Goal: Task Accomplishment & Management: Use online tool/utility

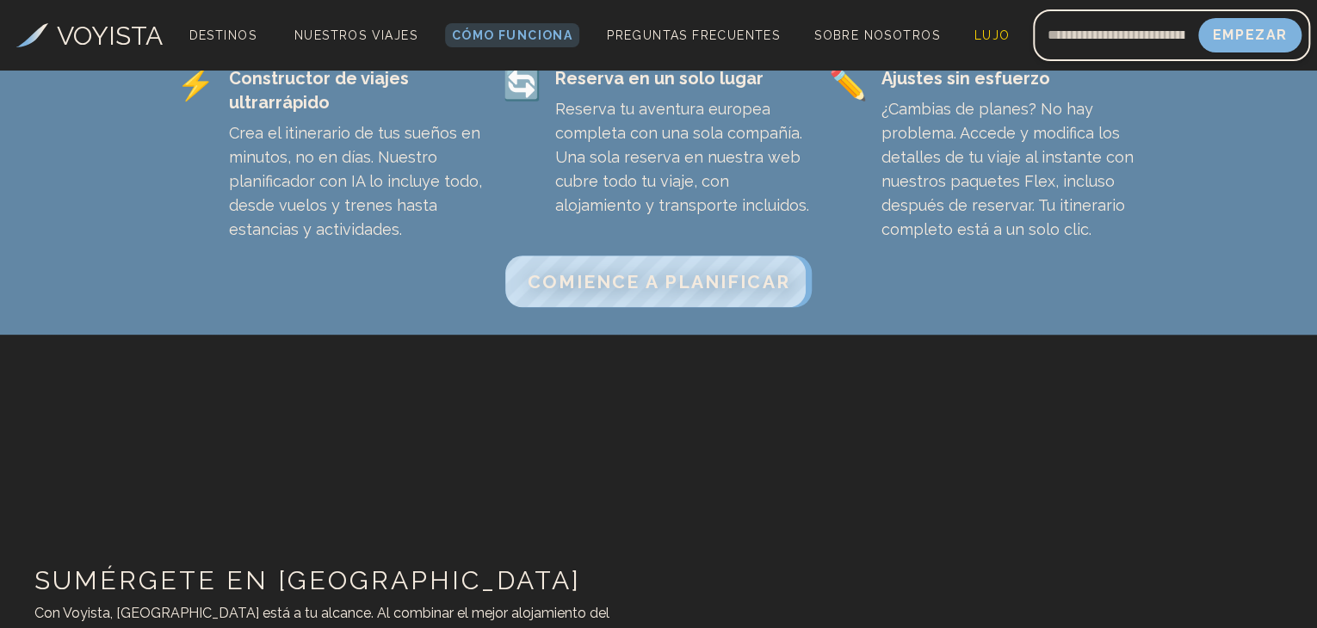
scroll to position [551, 0]
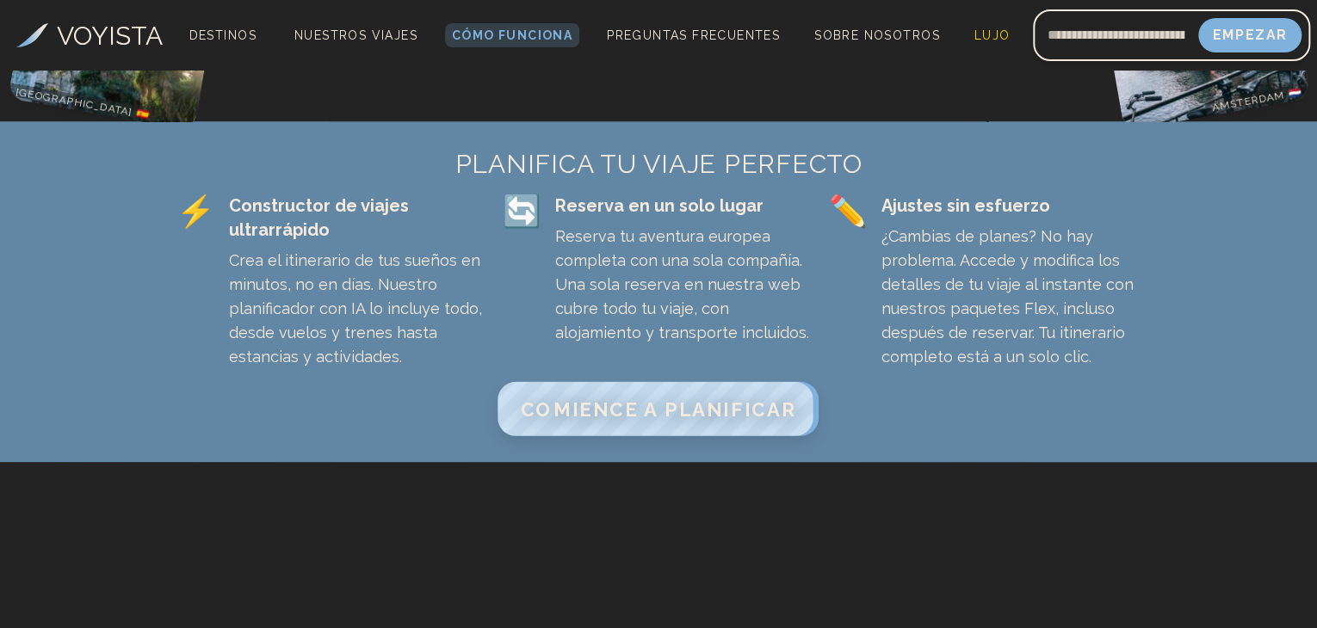
click at [648, 398] on font "COMIENCE A PLANIFICAR" at bounding box center [658, 409] width 275 height 22
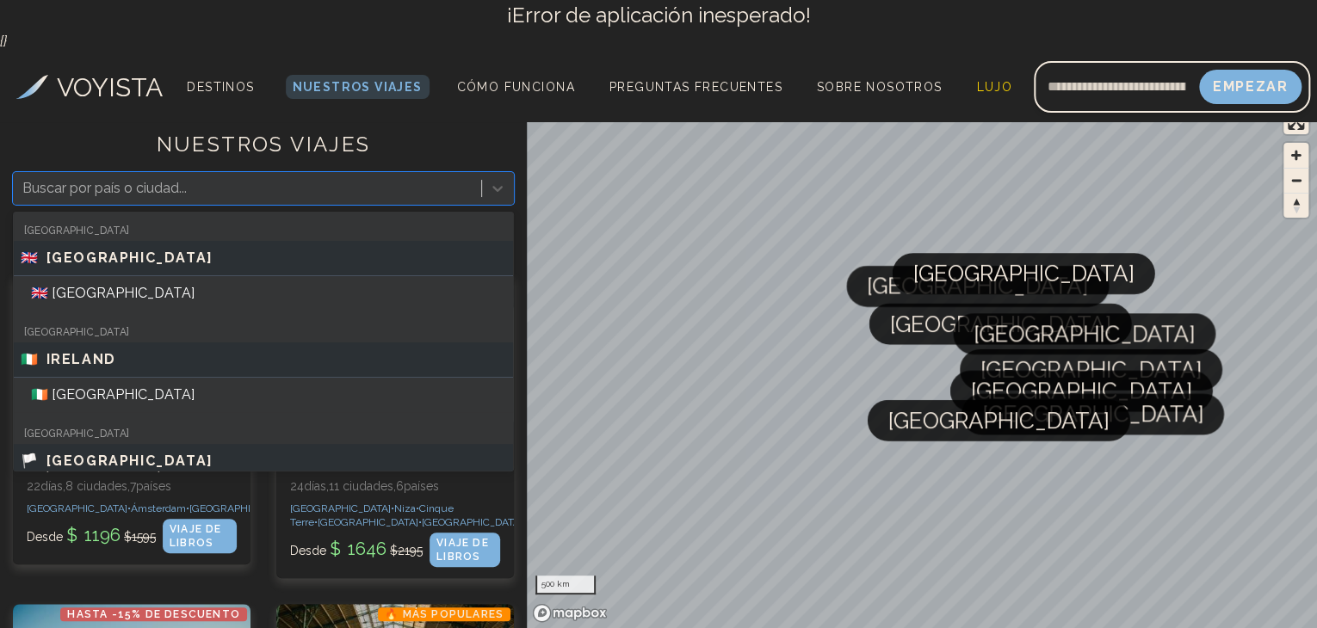
click at [256, 183] on div at bounding box center [247, 188] width 450 height 24
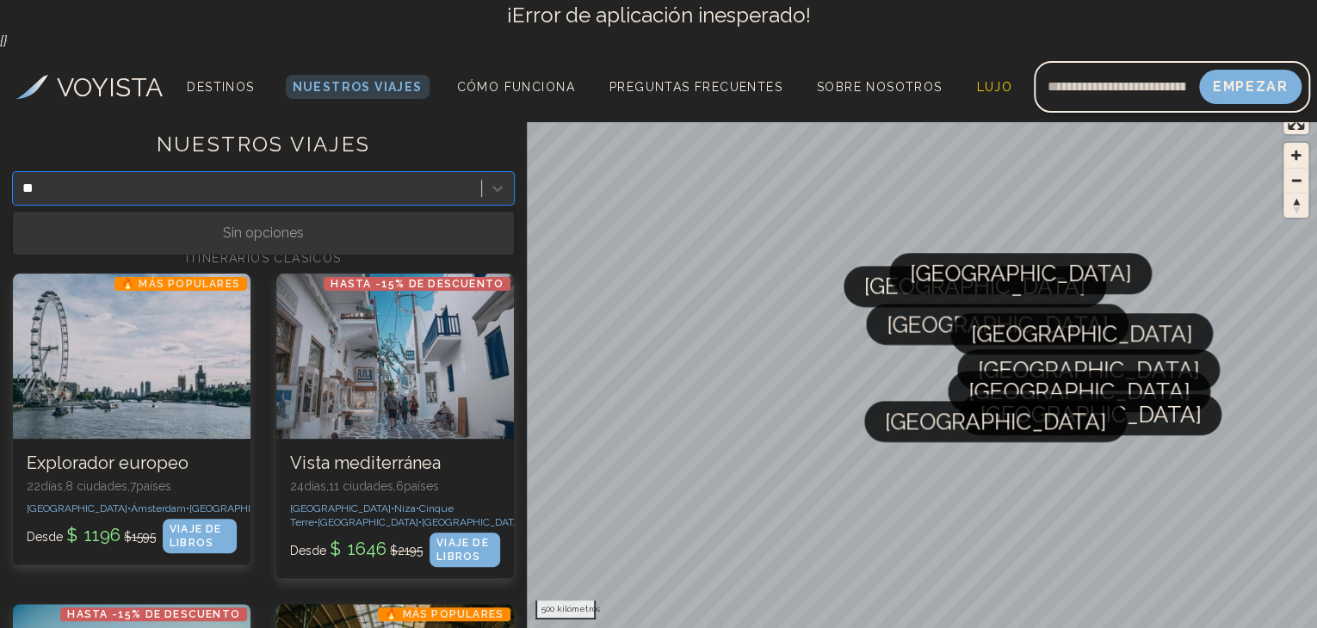
type input "*"
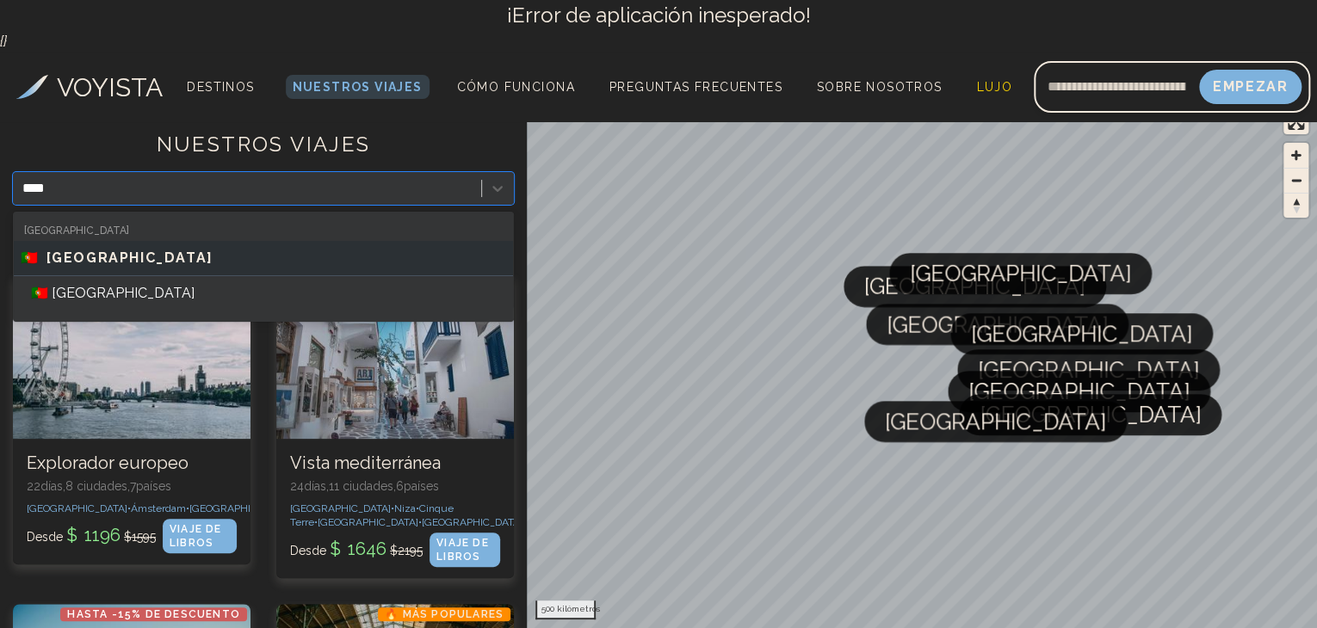
type input "*****"
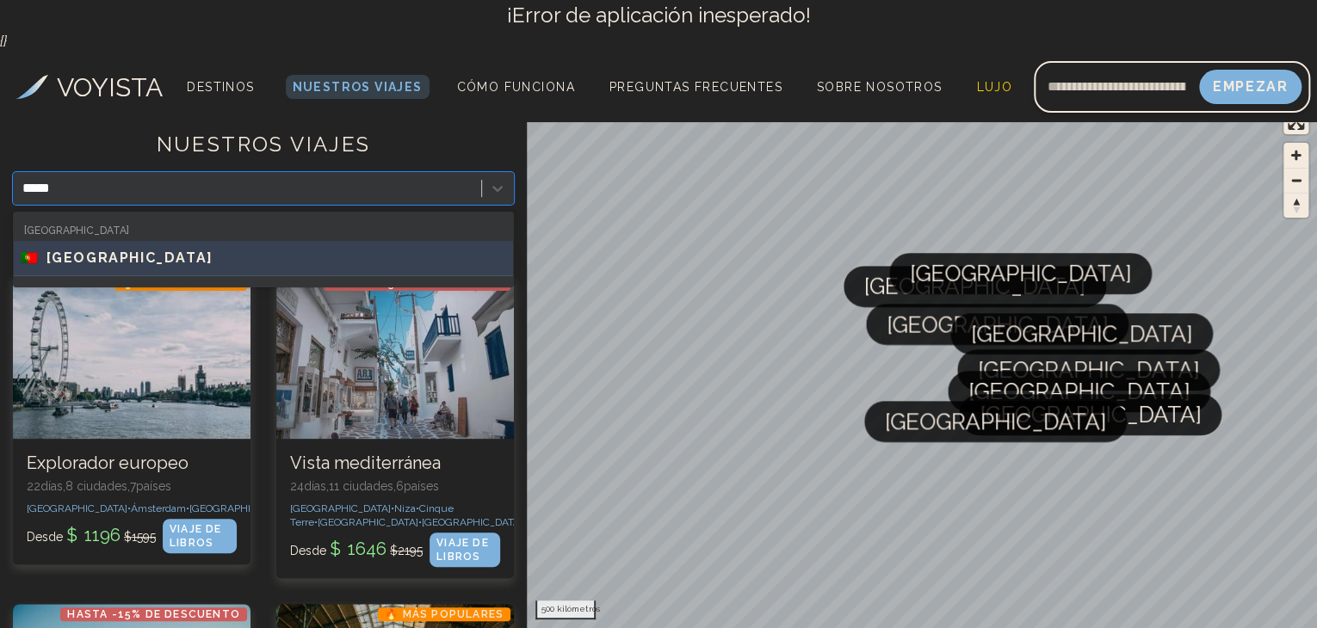
click at [232, 270] on div "🇵🇹 [GEOGRAPHIC_DATA]" at bounding box center [263, 258] width 499 height 35
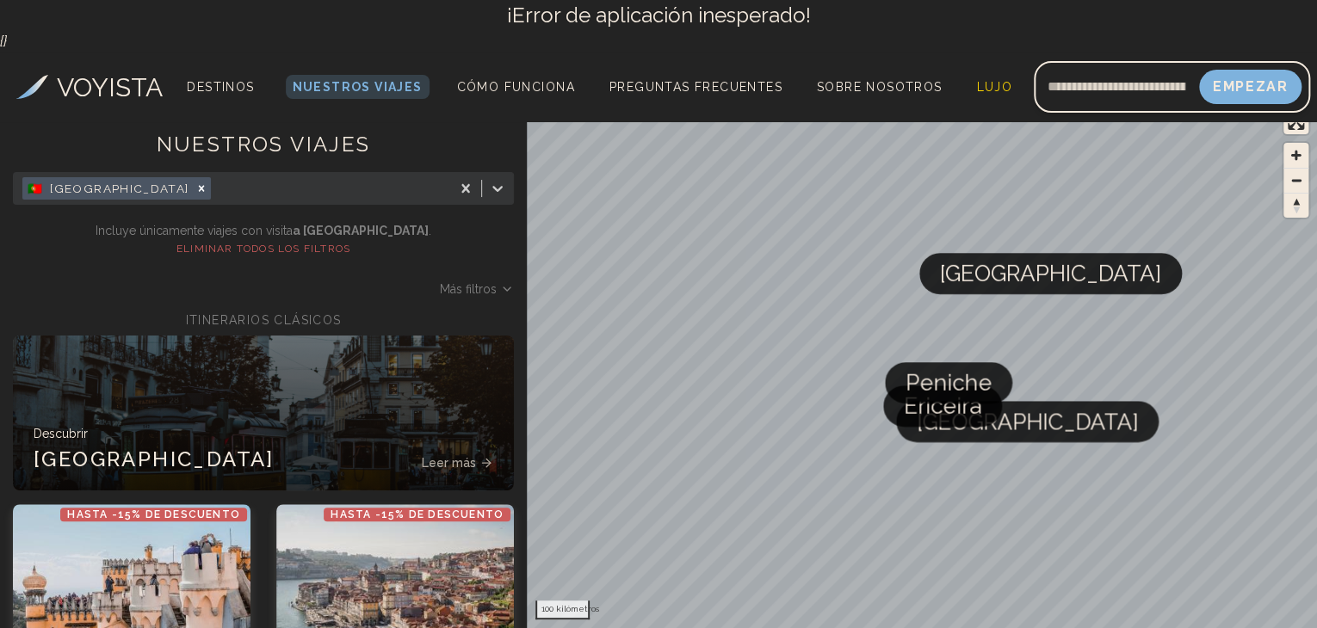
click at [998, 276] on div "[GEOGRAPHIC_DATA]" at bounding box center [1050, 273] width 262 height 41
click at [961, 277] on span "[GEOGRAPHIC_DATA]" at bounding box center [1050, 273] width 221 height 41
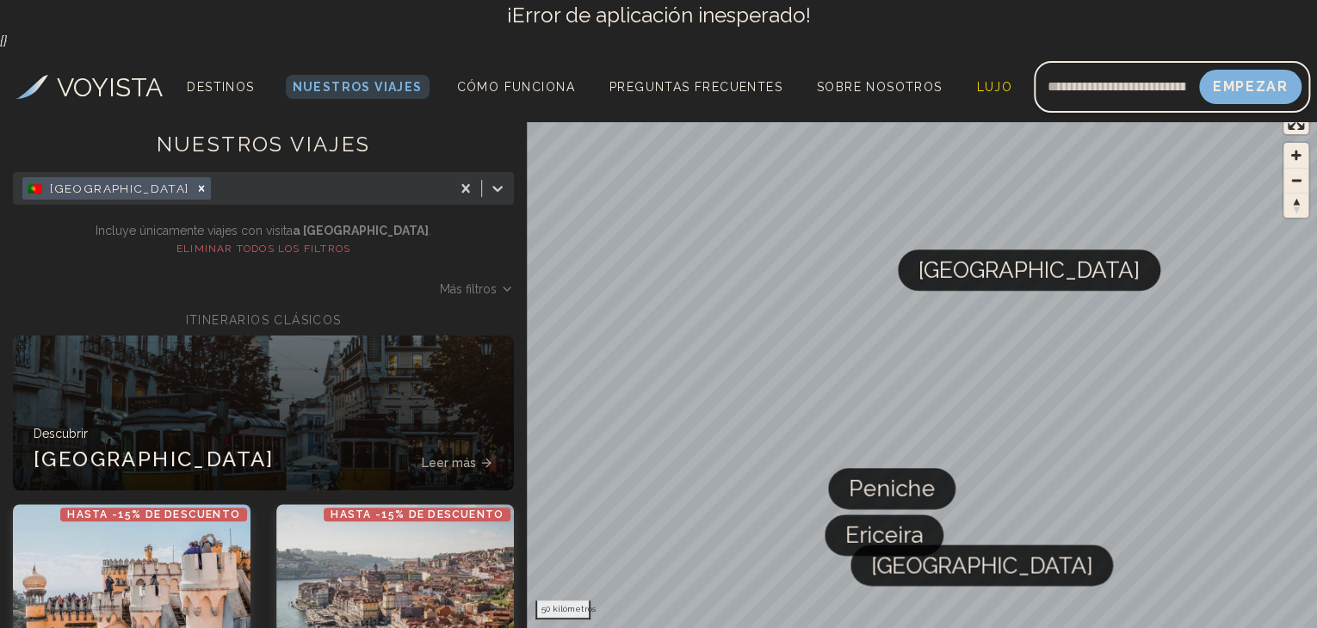
click at [961, 277] on span "[GEOGRAPHIC_DATA]" at bounding box center [1028, 270] width 221 height 41
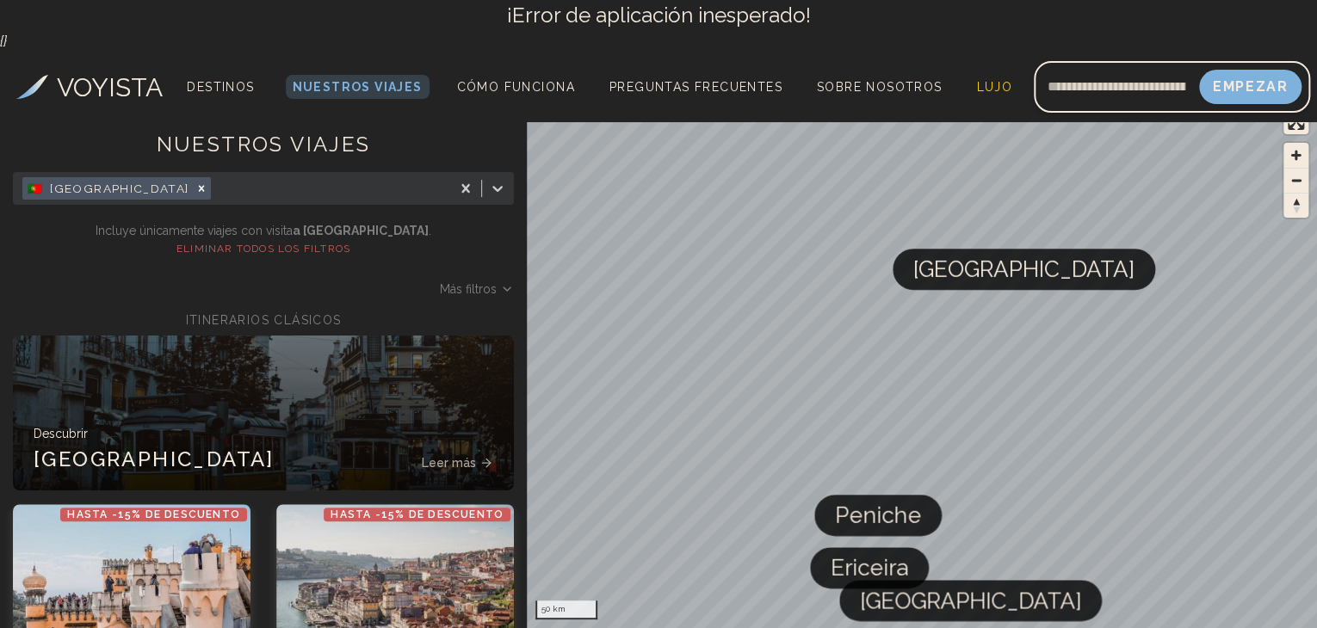
click at [961, 277] on span "[GEOGRAPHIC_DATA]" at bounding box center [1023, 269] width 221 height 41
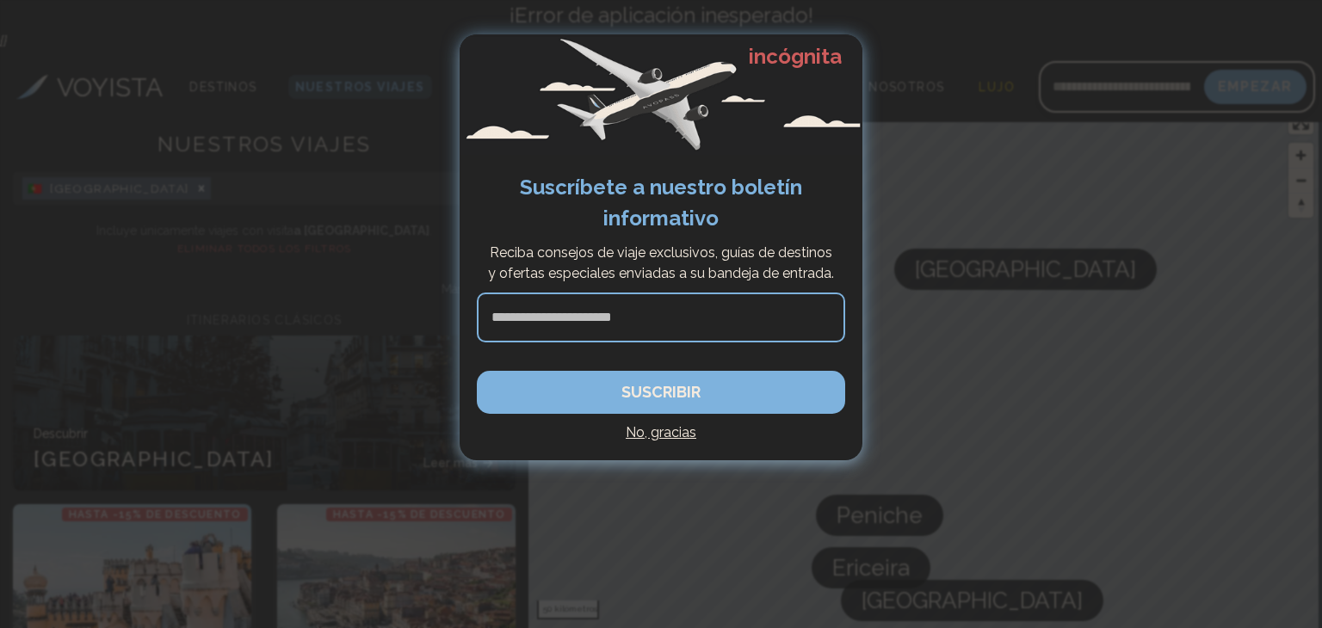
click at [682, 429] on font "No, gracias" at bounding box center [661, 432] width 71 height 16
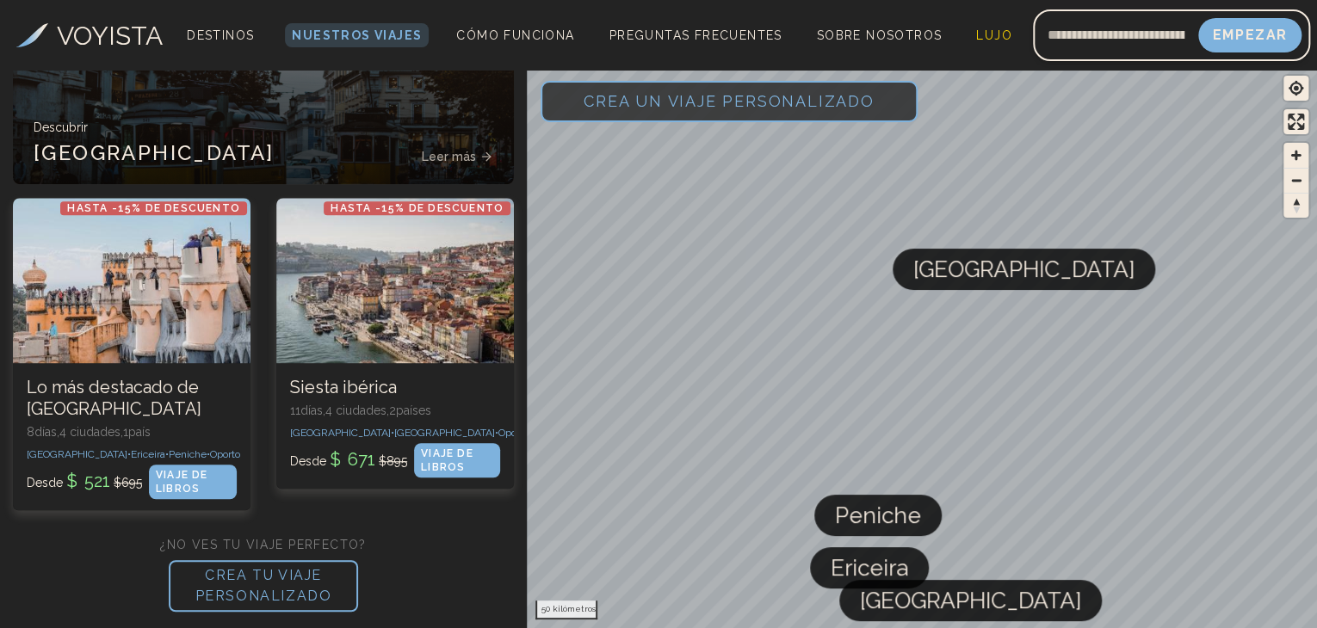
scroll to position [308, 0]
